Goal: Find specific page/section: Find specific page/section

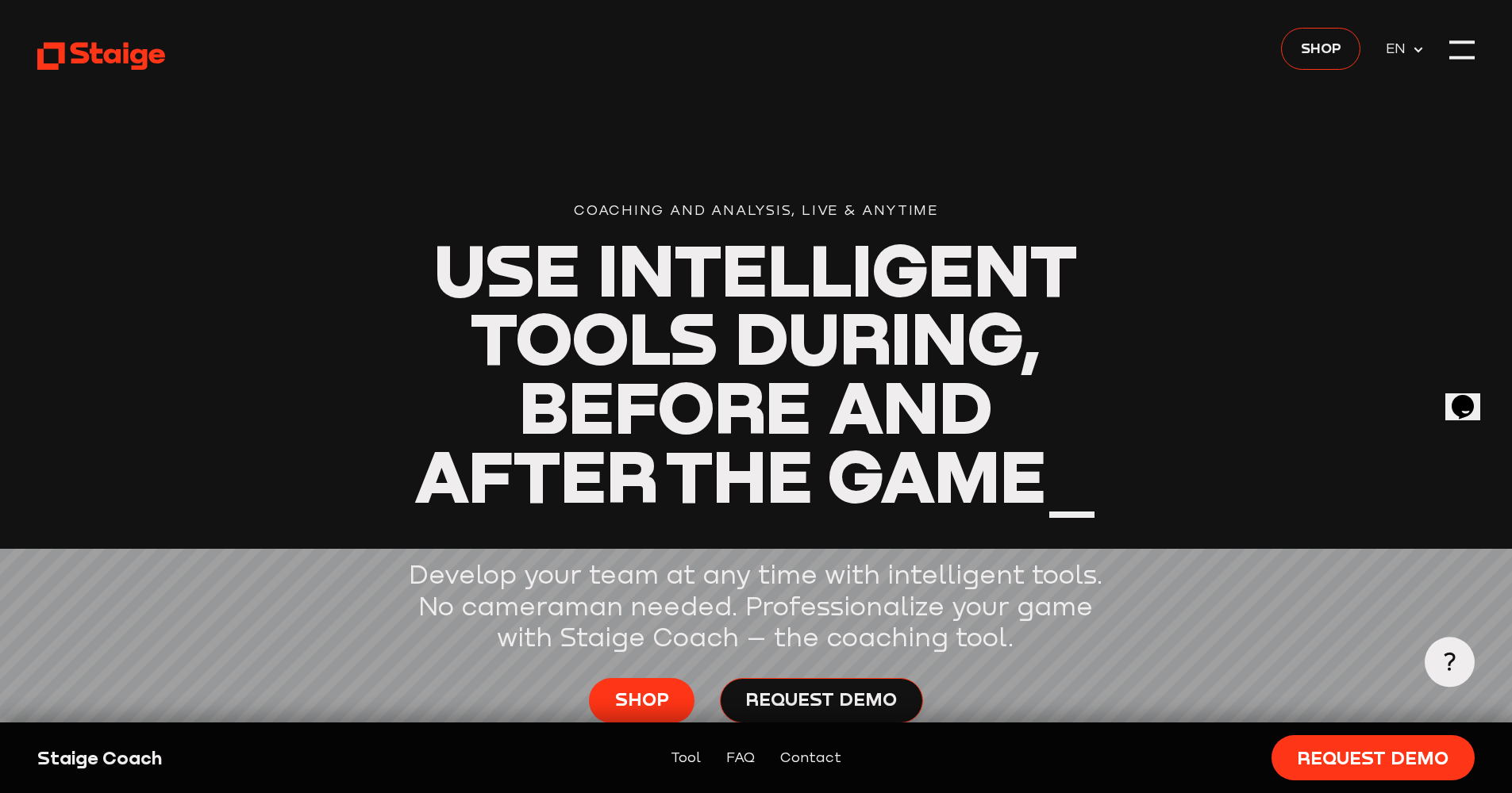
click at [1272, 4] on header "Coaching and Analysis, Live & Anytime Use intelligent tools during, before and …" at bounding box center [755, 424] width 1436 height 849
click at [1276, 1] on header "Coaching and Analysis, Live & Anytime Use intelligent tools during, before and …" at bounding box center [755, 424] width 1436 height 849
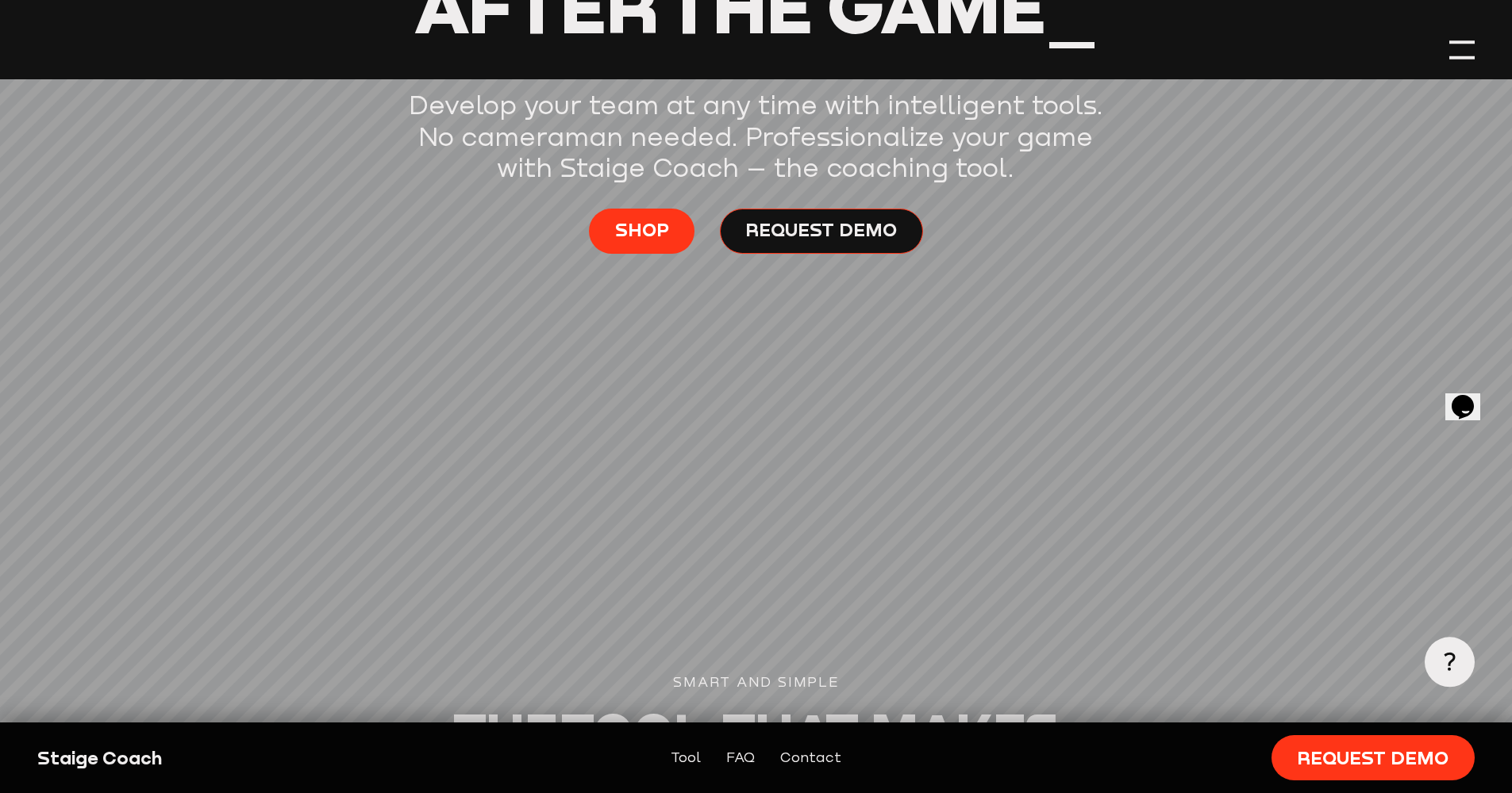
scroll to position [474, 0]
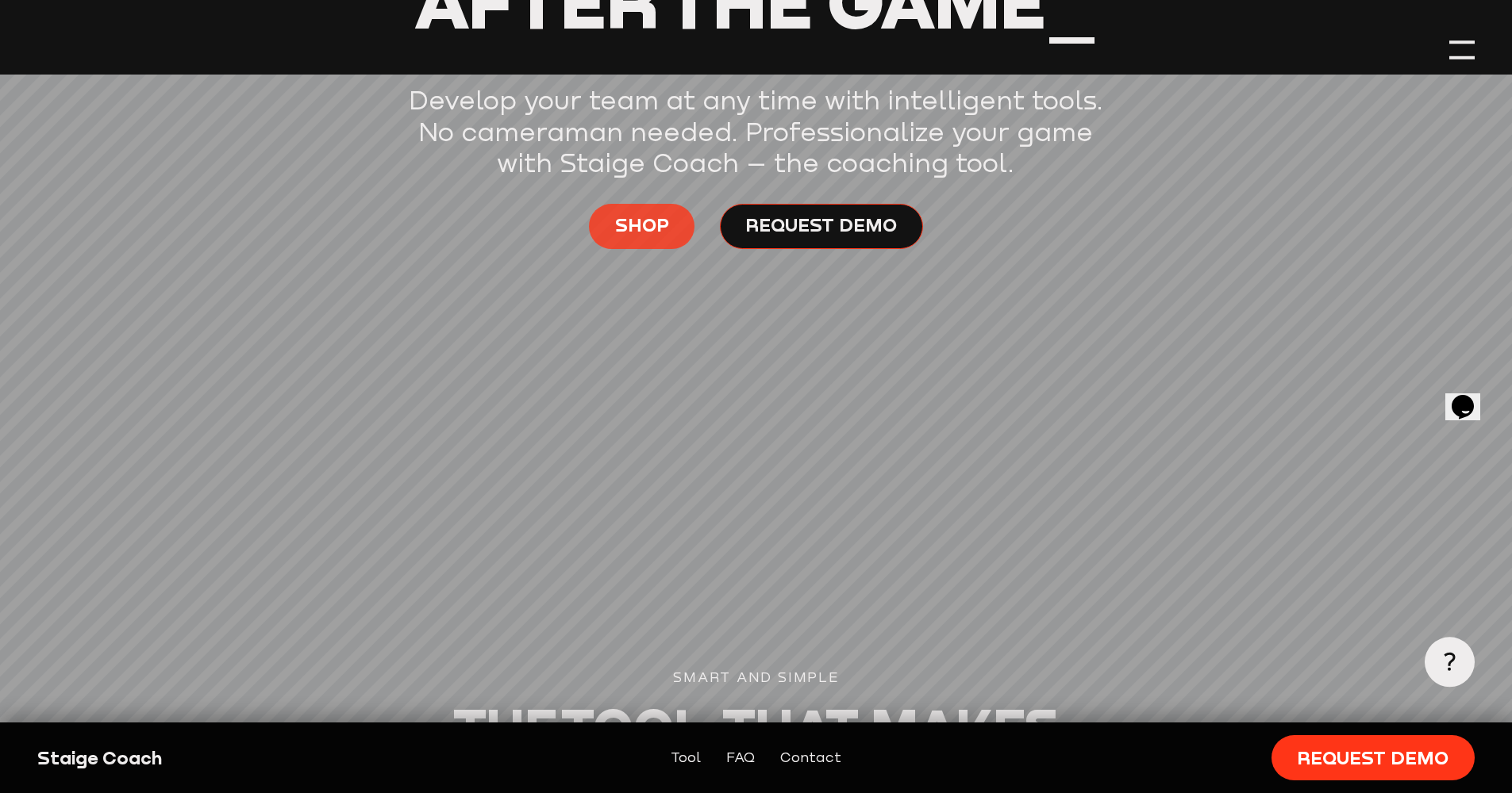
click at [675, 223] on link "Shop" at bounding box center [641, 226] width 105 height 45
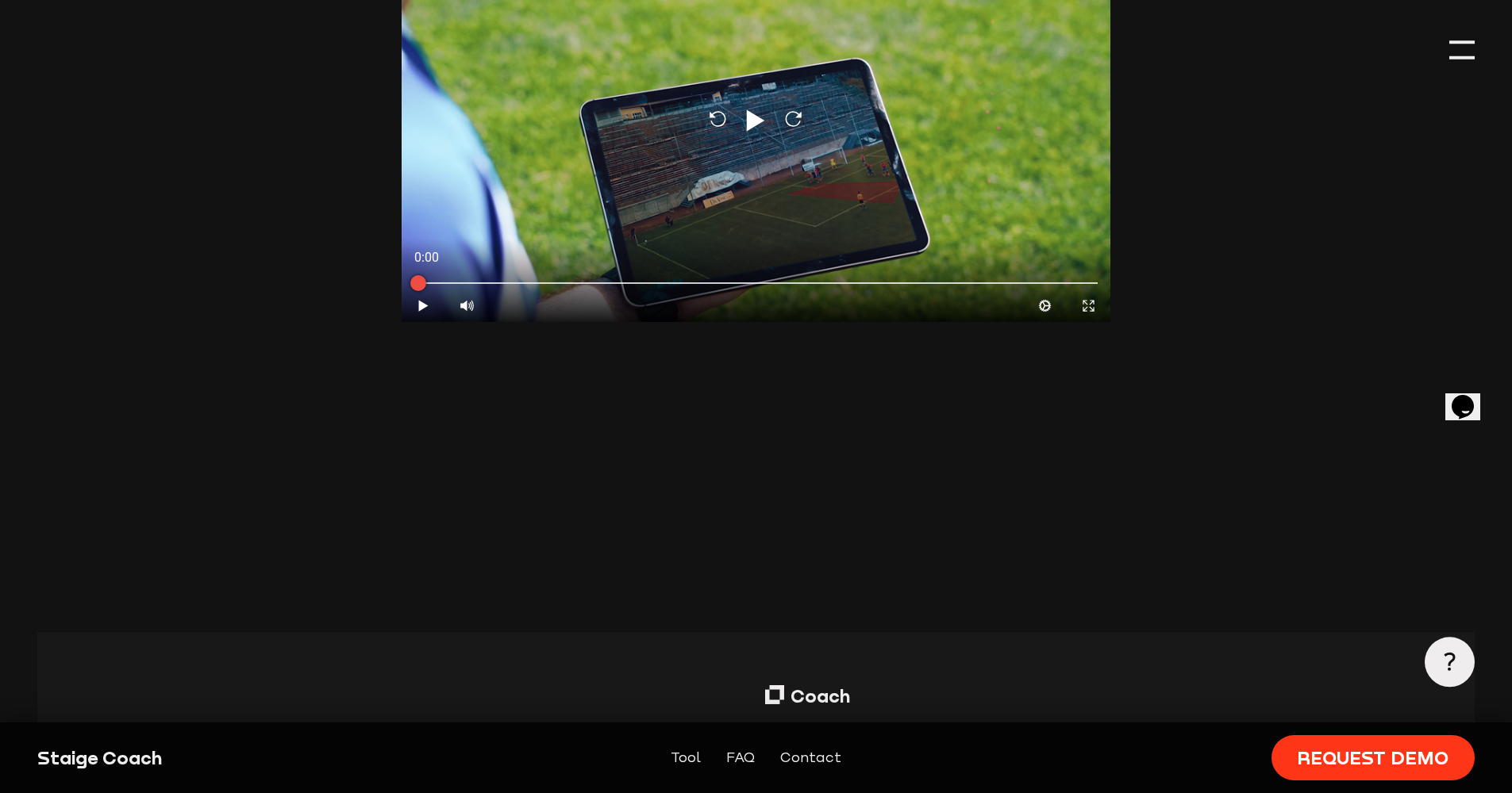
click at [682, 762] on link "Tool" at bounding box center [685, 758] width 31 height 23
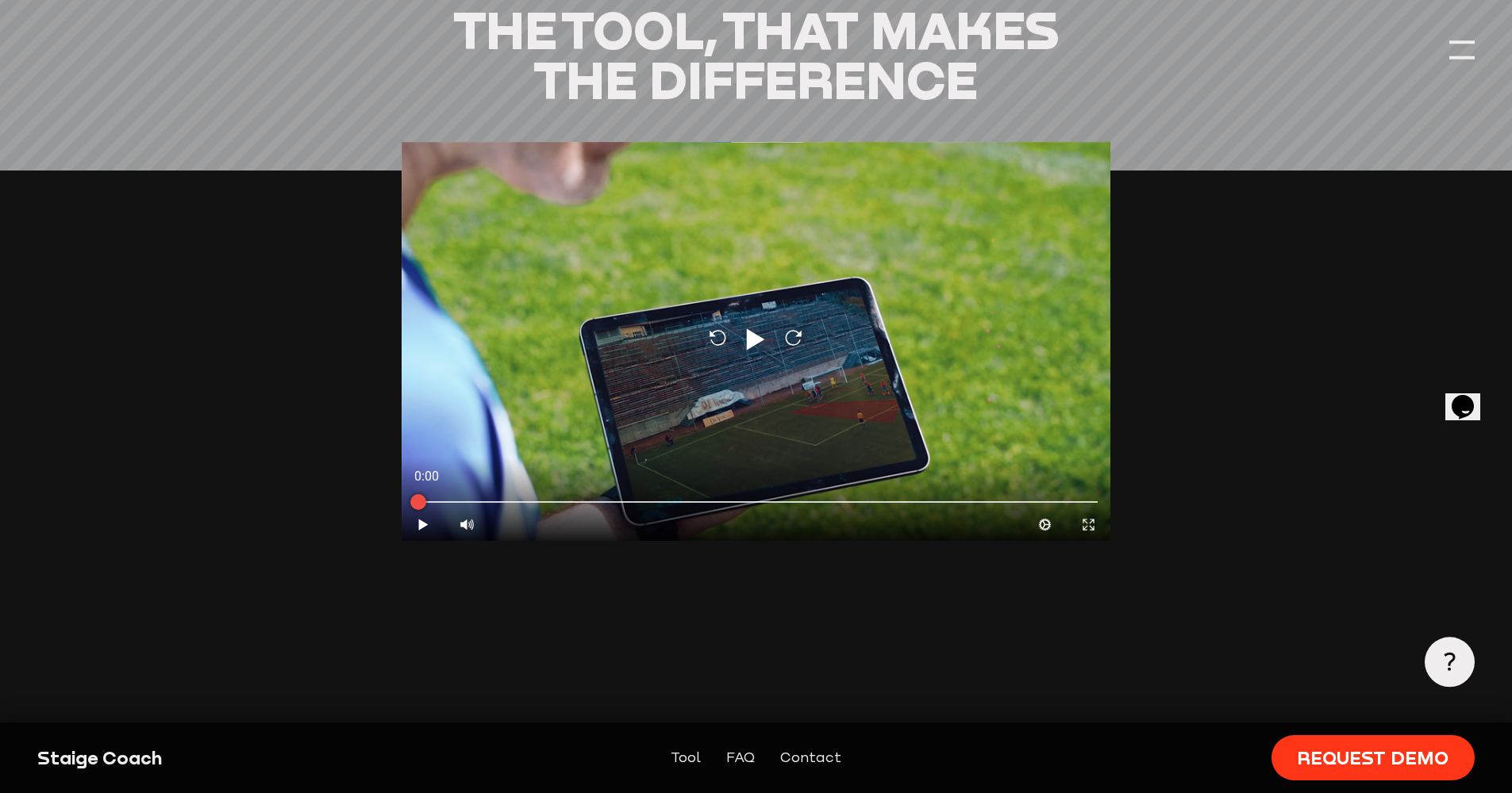
scroll to position [1137, 0]
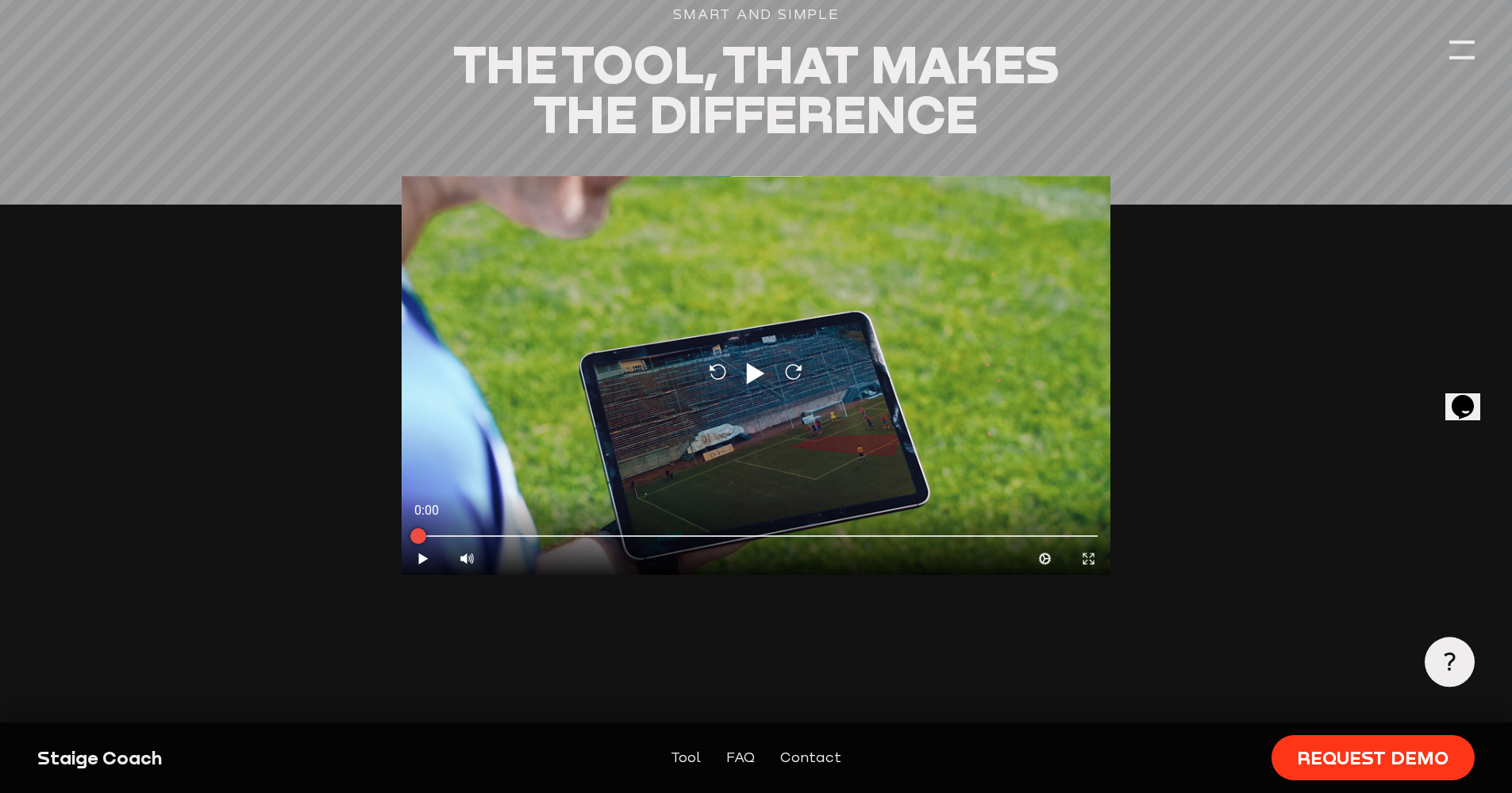
click at [682, 762] on link "Tool" at bounding box center [685, 758] width 31 height 23
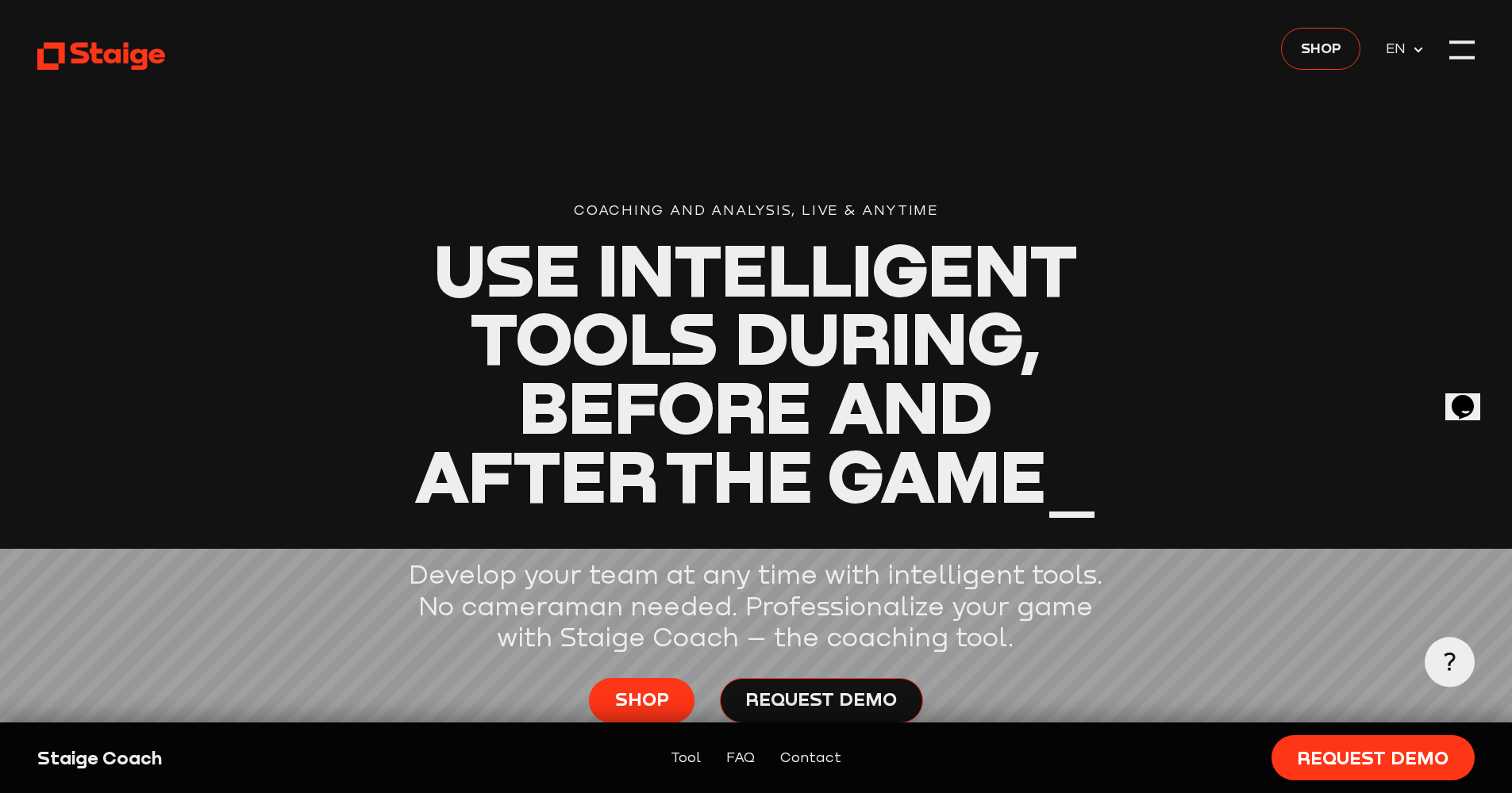
scroll to position [0, 0]
click at [1322, 43] on span "Shop" at bounding box center [1320, 47] width 40 height 23
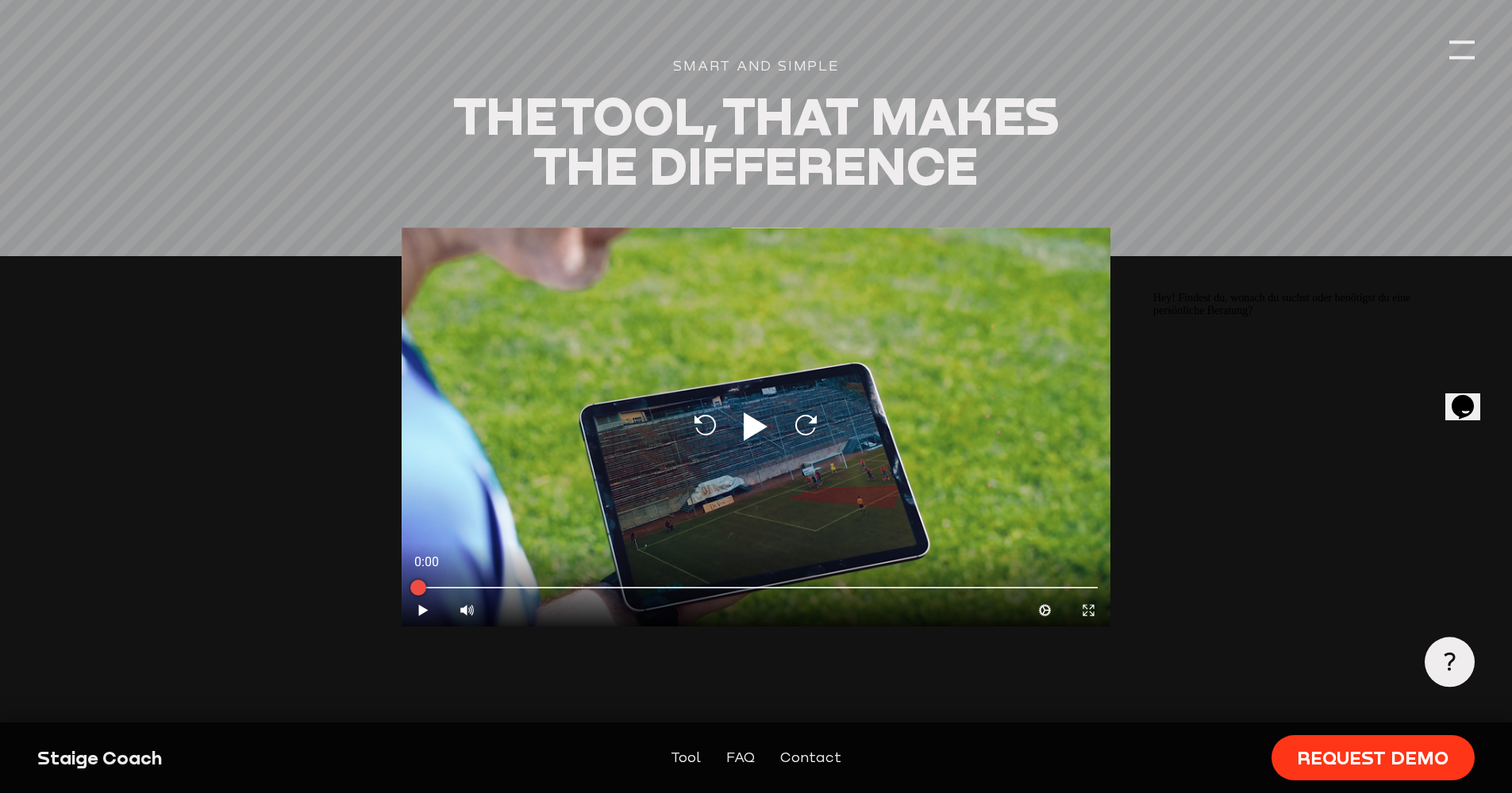
scroll to position [1067, 0]
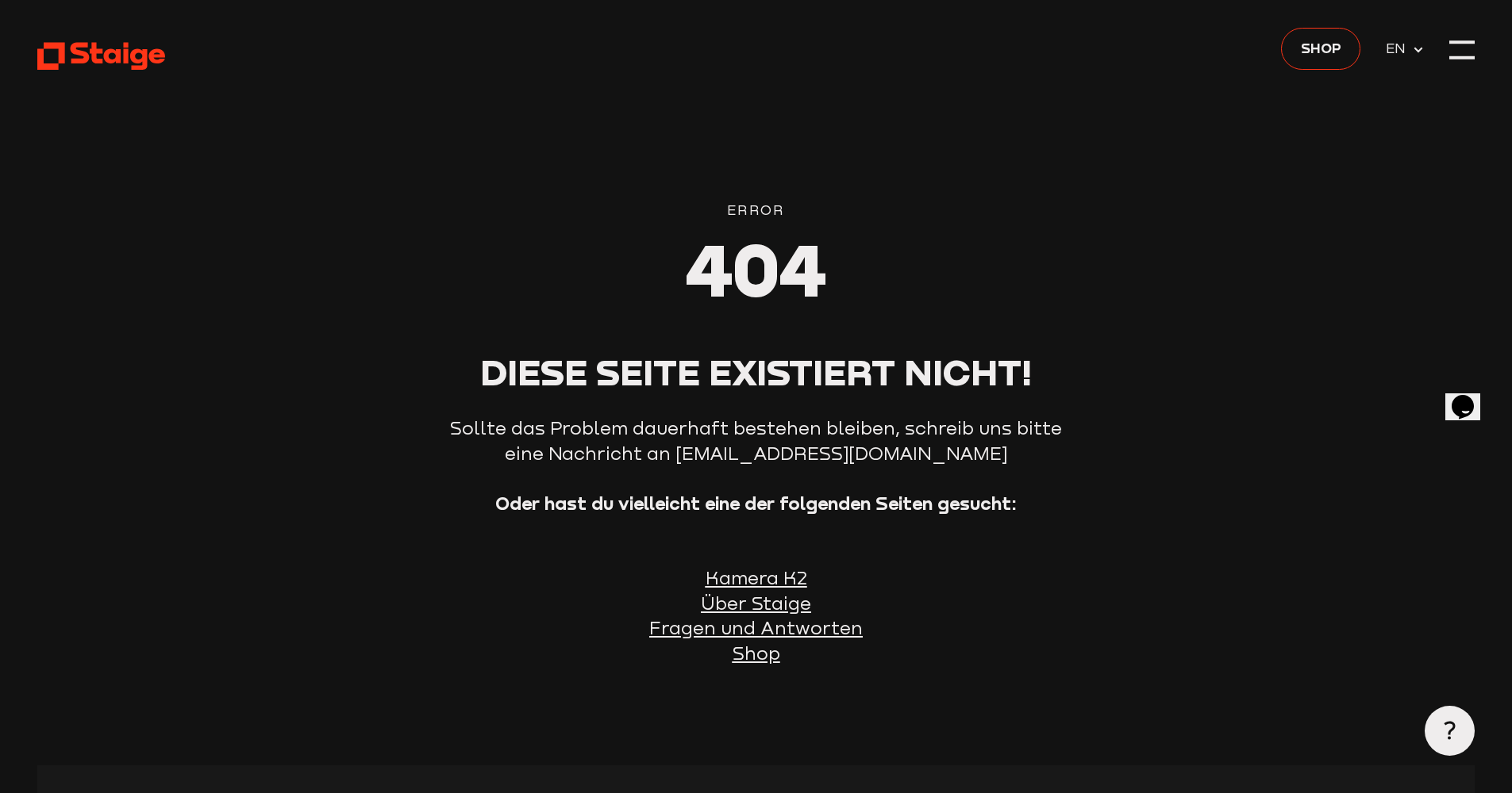
click at [747, 511] on strong "Oder hast du vielleicht eine der folgenden Seiten gesucht:" at bounding box center [756, 504] width 522 height 22
